Goal: Check status: Check status

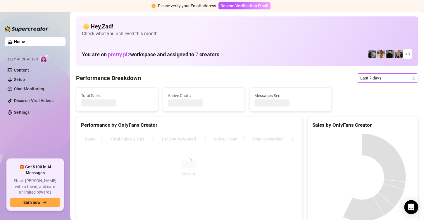
click at [366, 78] on span "Last 7 days" at bounding box center [388, 77] width 54 height 9
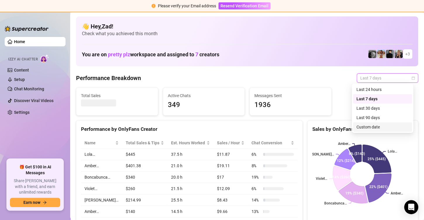
click at [366, 125] on div "Custom date" at bounding box center [383, 127] width 52 height 6
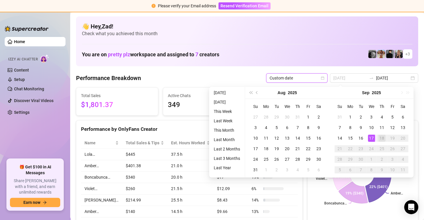
type input "[DATE]"
click at [370, 138] on div "17" at bounding box center [371, 137] width 7 height 7
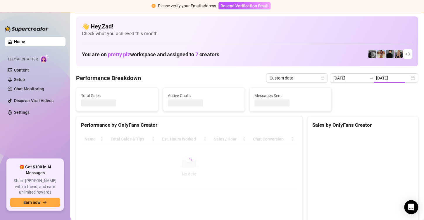
type input "[DATE]"
